Goal: Navigation & Orientation: Go to known website

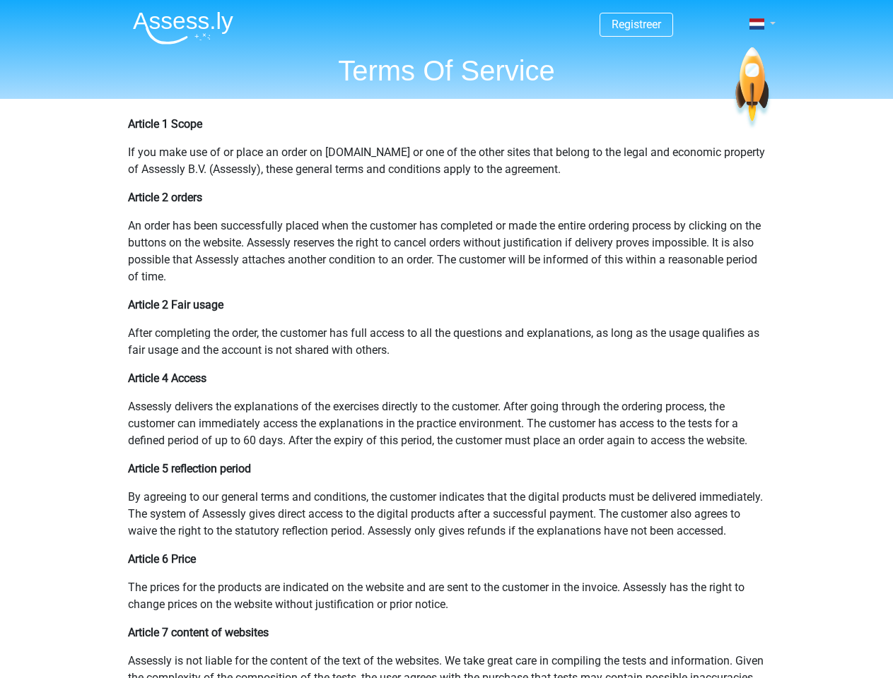
click at [758, 24] on span at bounding box center [756, 23] width 15 height 11
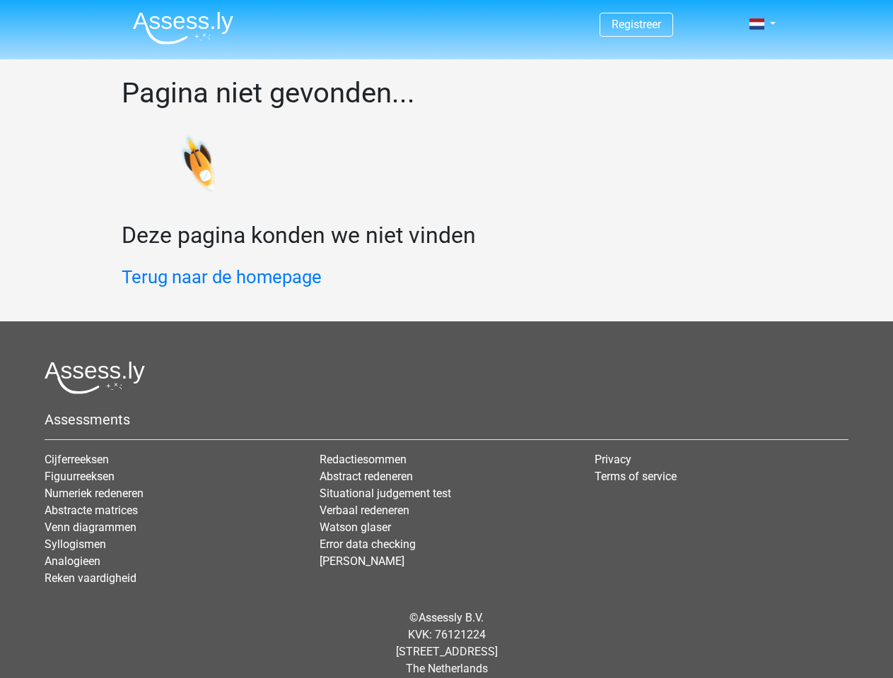
click at [758, 24] on span at bounding box center [756, 23] width 15 height 11
